Goal: Information Seeking & Learning: Learn about a topic

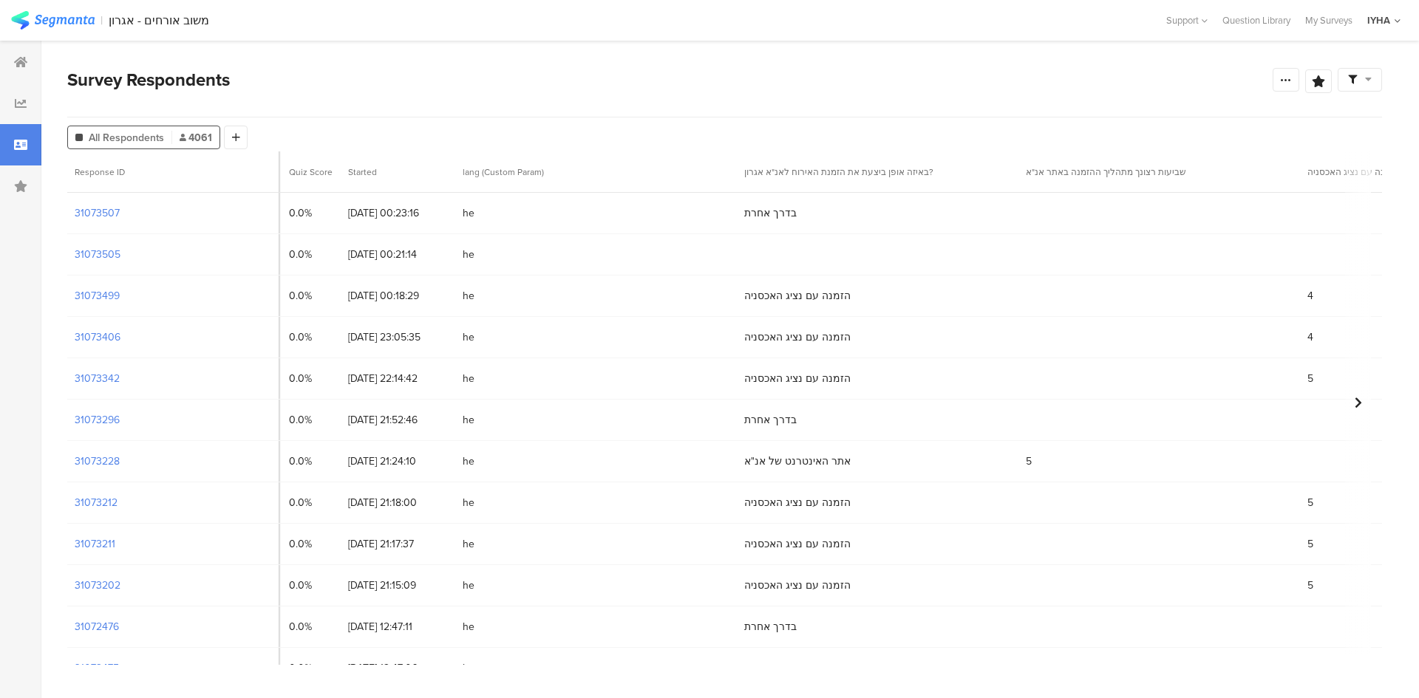
scroll to position [0, 2279]
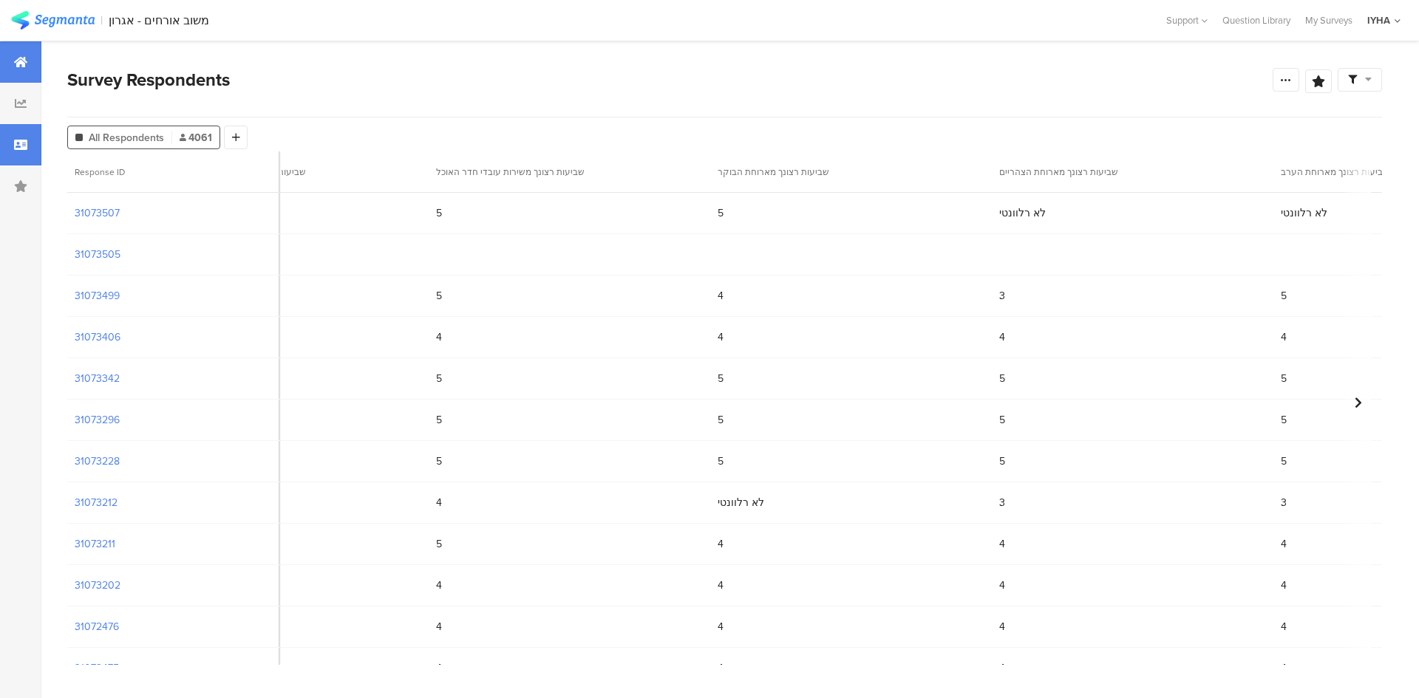
click at [25, 67] on icon at bounding box center [20, 62] width 13 height 12
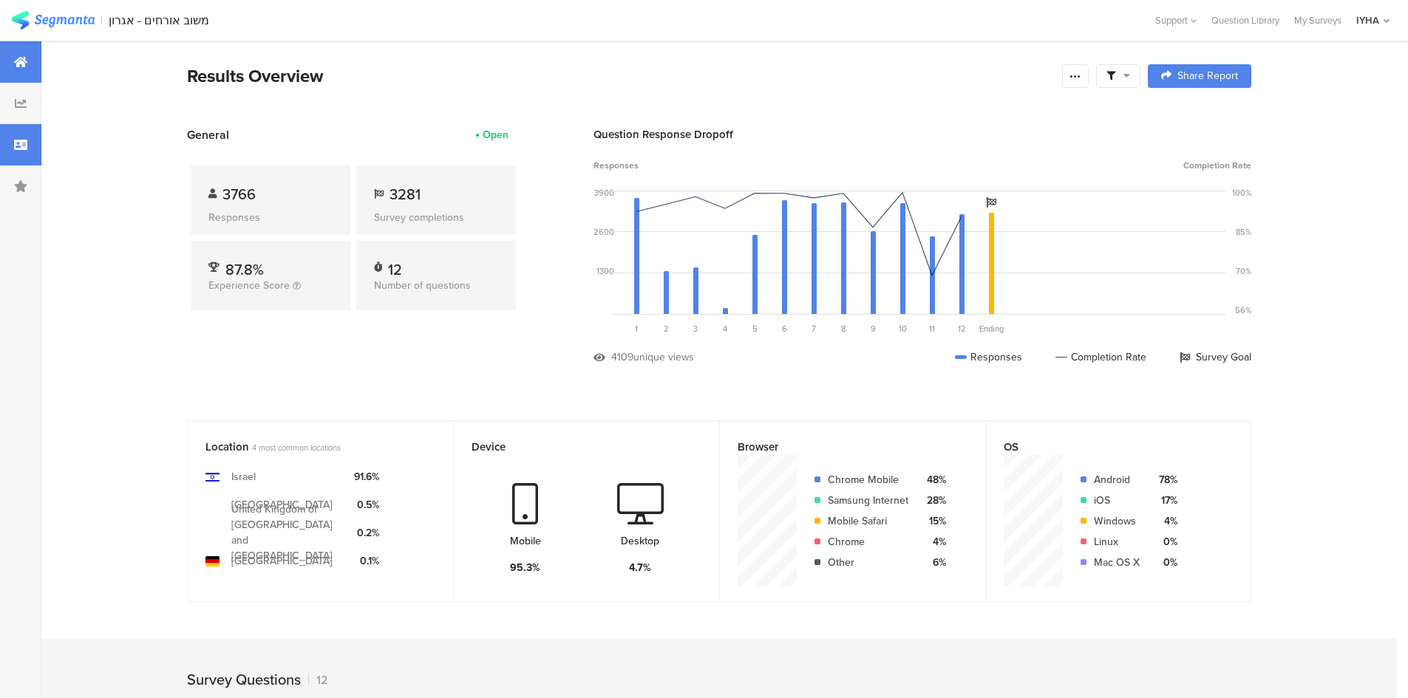
click at [25, 148] on icon at bounding box center [20, 145] width 13 height 12
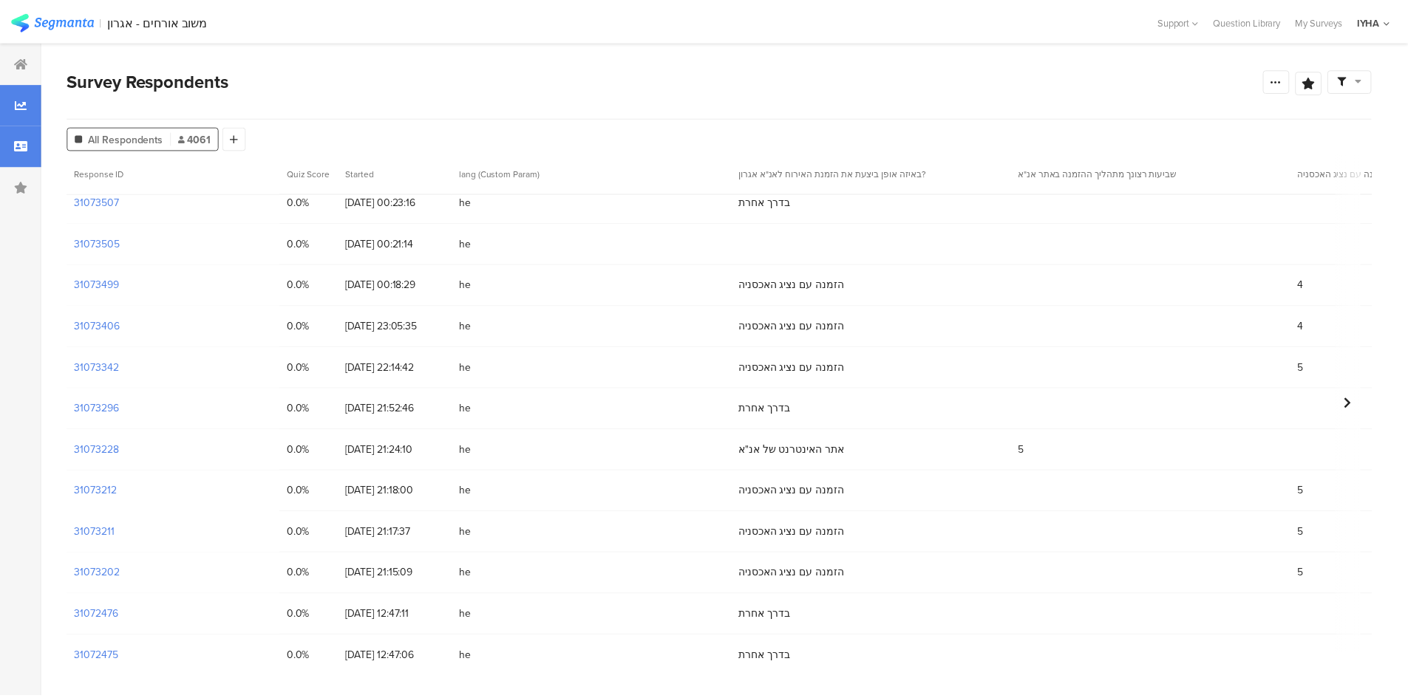
scroll to position [18, 0]
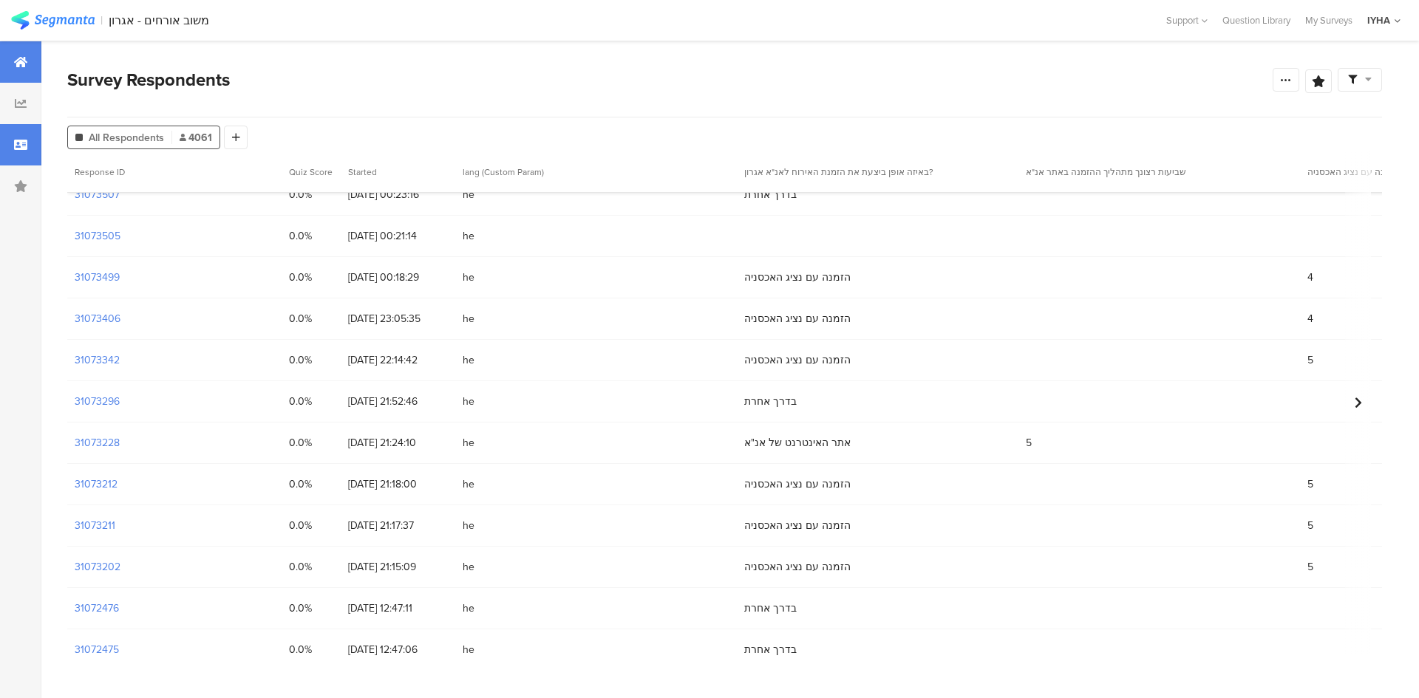
click at [3, 50] on div at bounding box center [20, 61] width 41 height 41
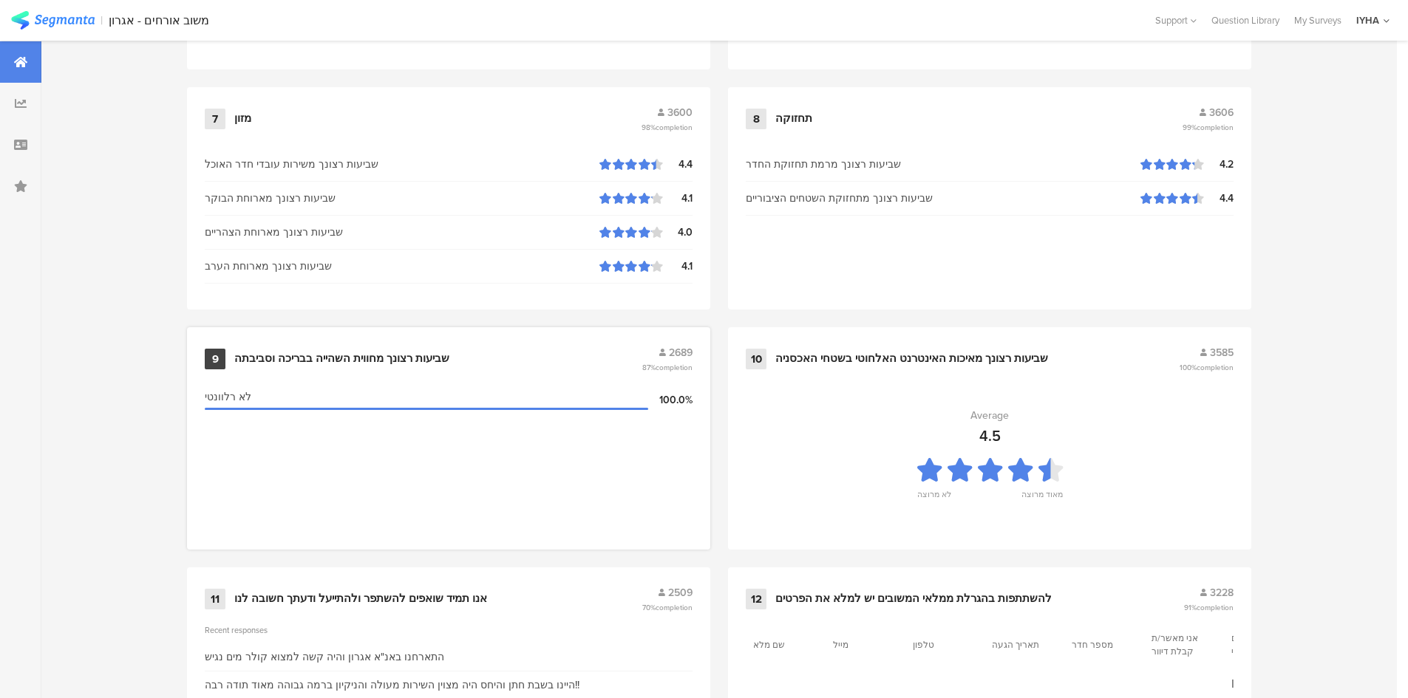
scroll to position [1349, 0]
click at [378, 595] on div "11 אנו תמיד שואפים להשתפר ולהתייעל ודעתך חשובה לנו 2509 70% completion" at bounding box center [449, 597] width 488 height 28
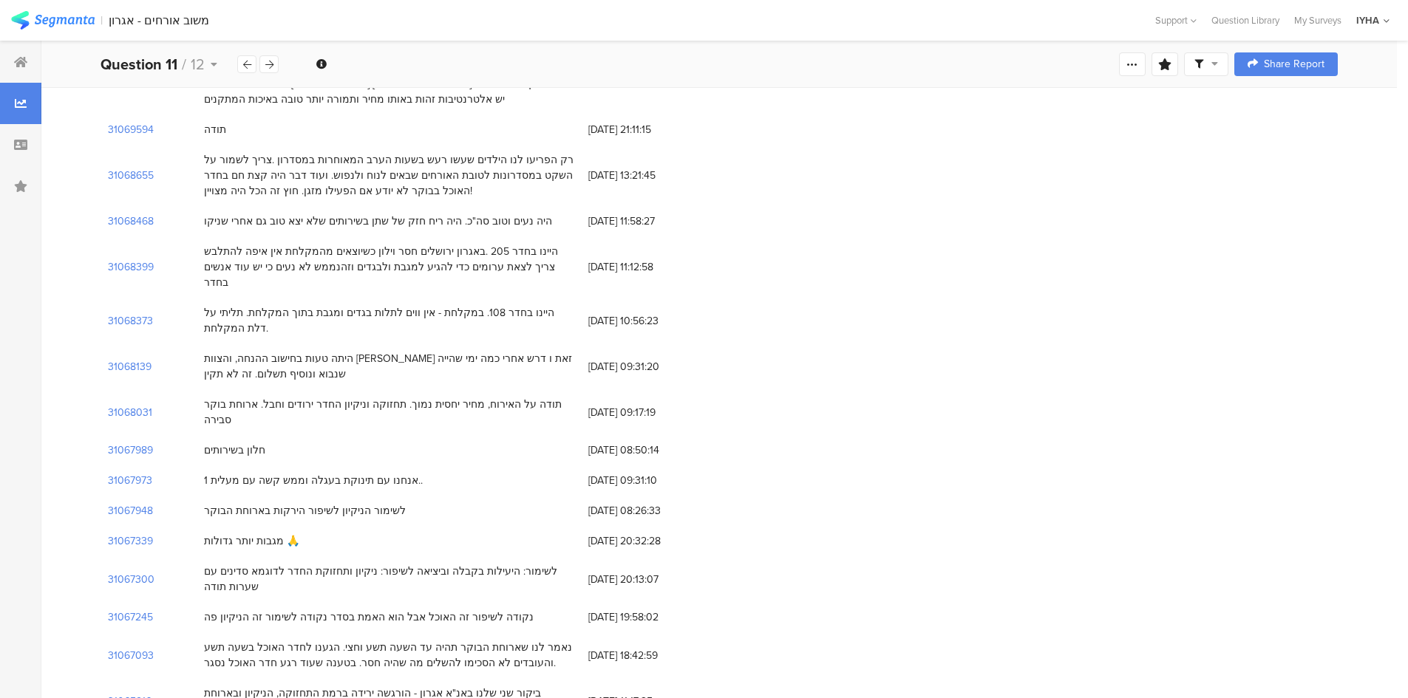
scroll to position [831, 0]
